Goal: Task Accomplishment & Management: Use online tool/utility

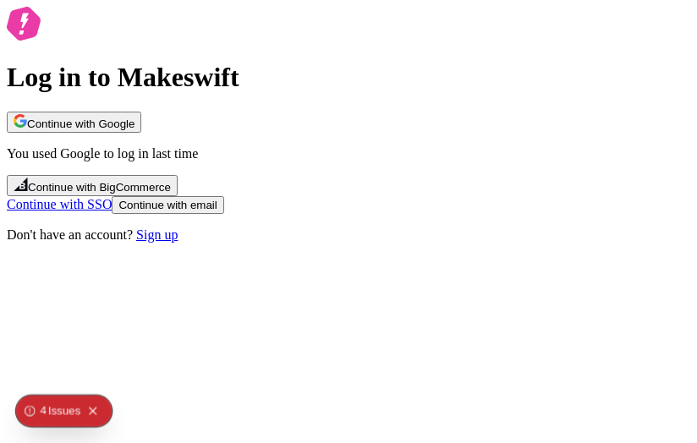
click at [275, 43] on div "Log in to Makeswift Continue with Google You used Google to log in last time Co…" at bounding box center [349, 125] width 684 height 236
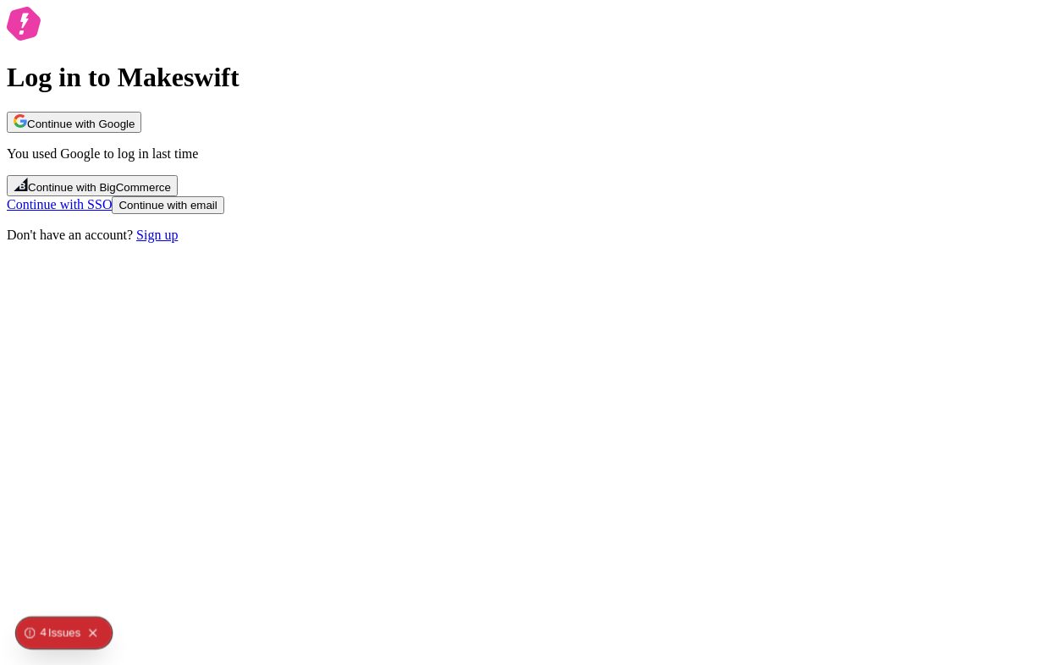
click at [497, 214] on div "Continue with Google You used Google to log in last time Continue with BigComme…" at bounding box center [523, 163] width 1032 height 102
click at [135, 130] on span "Continue with Google" at bounding box center [80, 124] width 107 height 13
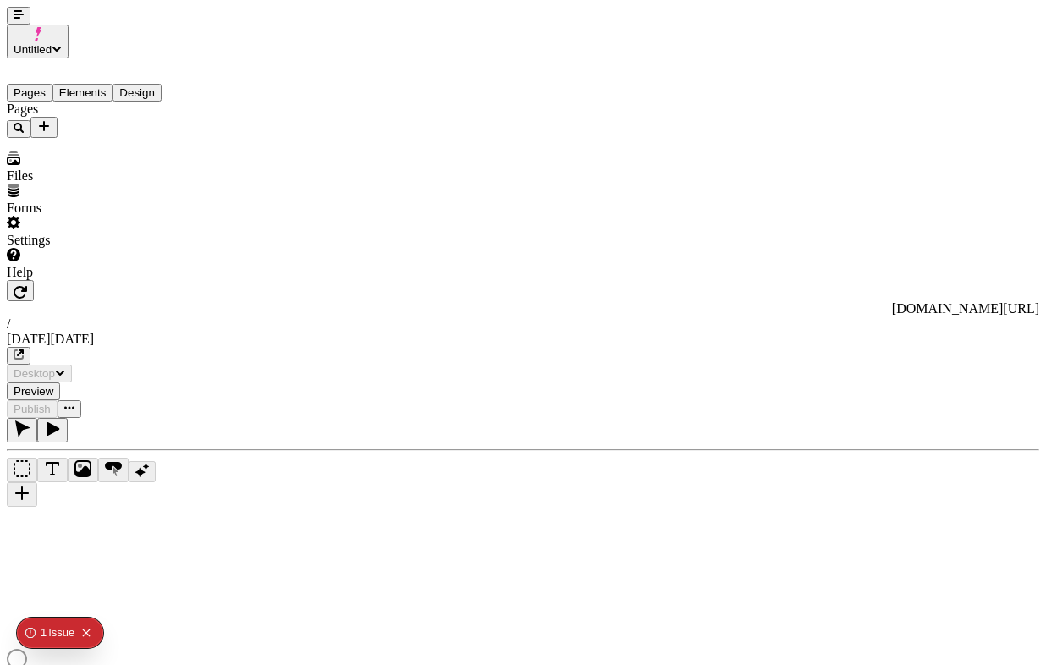
type input "/black-friday"
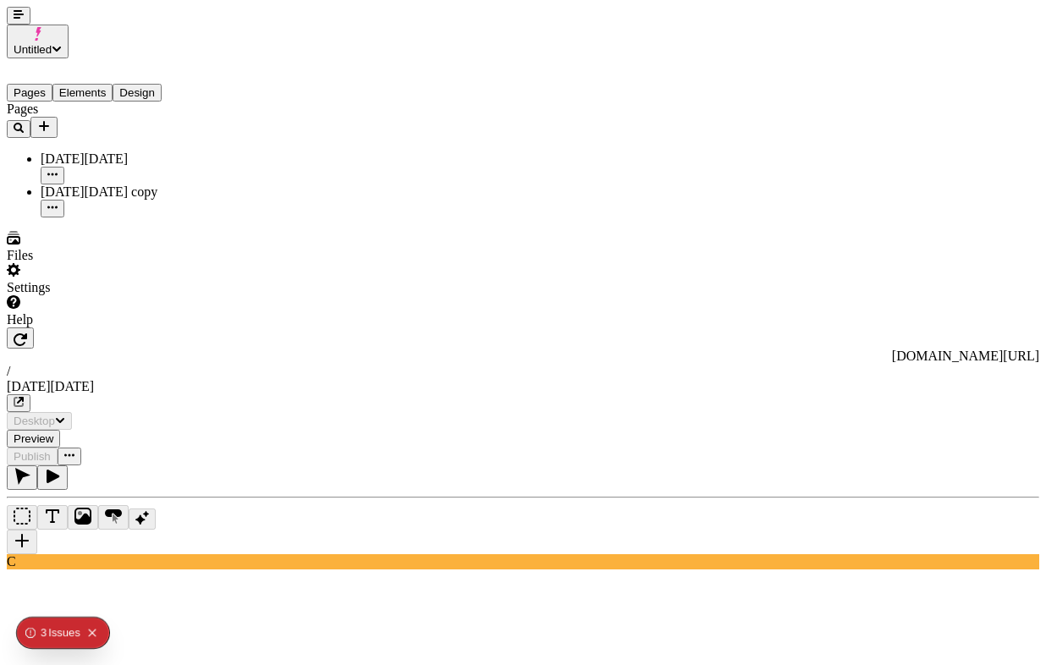
click at [14, 19] on icon "button" at bounding box center [19, 14] width 10 height 10
click at [49, 121] on icon "Add new" at bounding box center [44, 126] width 10 height 10
click at [145, 130] on div "Blank page" at bounding box center [165, 132] width 57 height 47
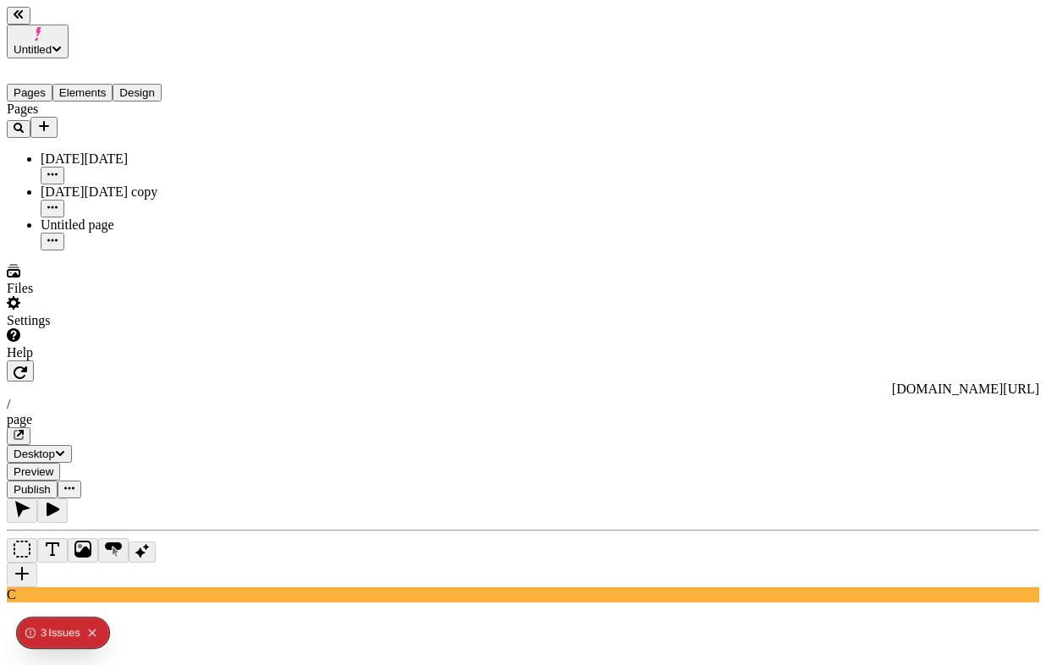
click at [24, 19] on icon "button" at bounding box center [19, 14] width 10 height 10
